Goal: Transaction & Acquisition: Purchase product/service

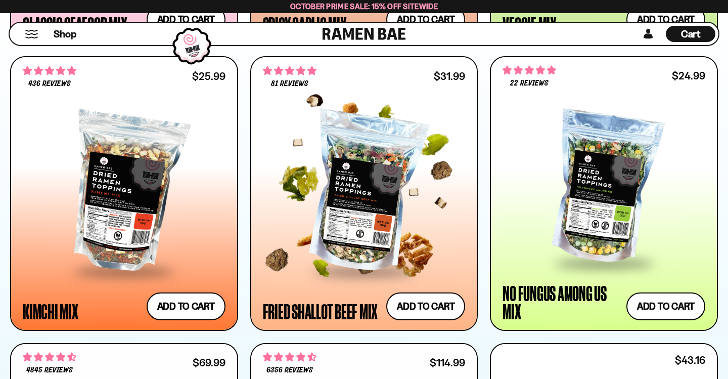
scroll to position [865, 0]
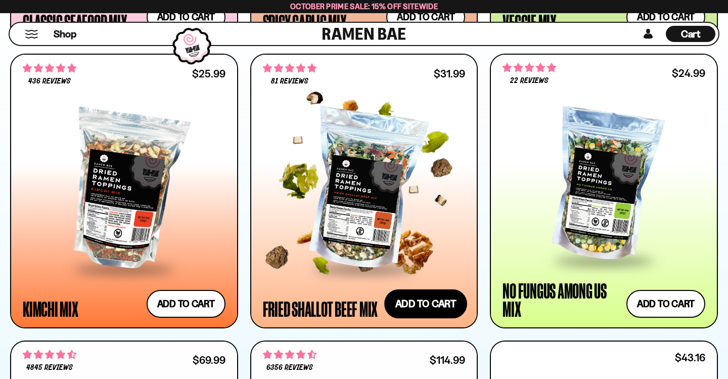
click at [425, 299] on button "Add to cart Add ― Regular price $31.99 Regular price Sale price $31.99 Unit pri…" at bounding box center [425, 303] width 83 height 29
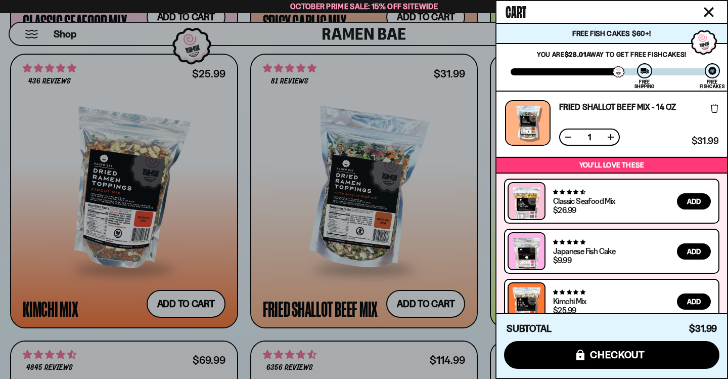
scroll to position [0, 0]
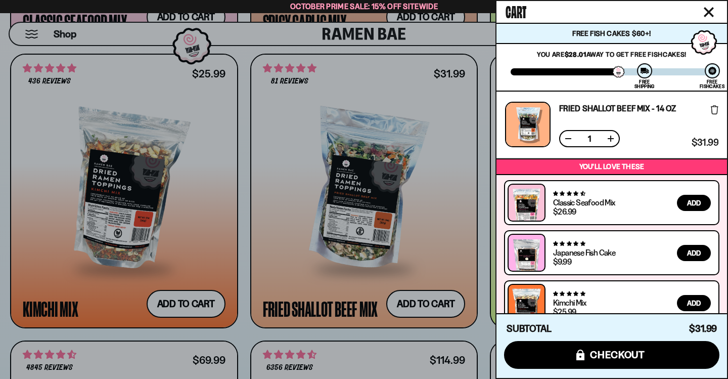
click at [710, 12] on icon "Close cart" at bounding box center [709, 12] width 9 height 9
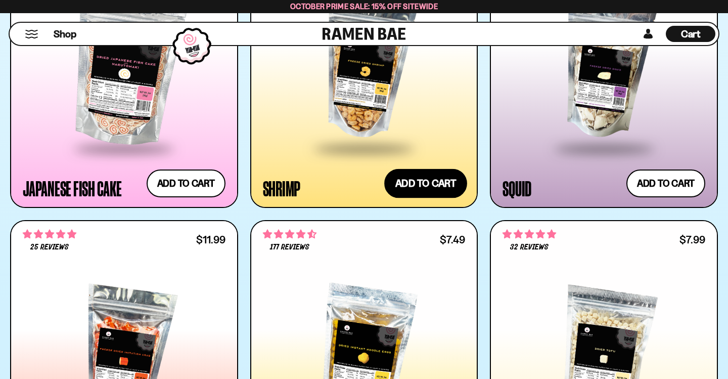
click at [416, 188] on button "Add to cart Add ― Regular price $13.99 Regular price Sale price $13.99 Unit pri…" at bounding box center [425, 182] width 83 height 29
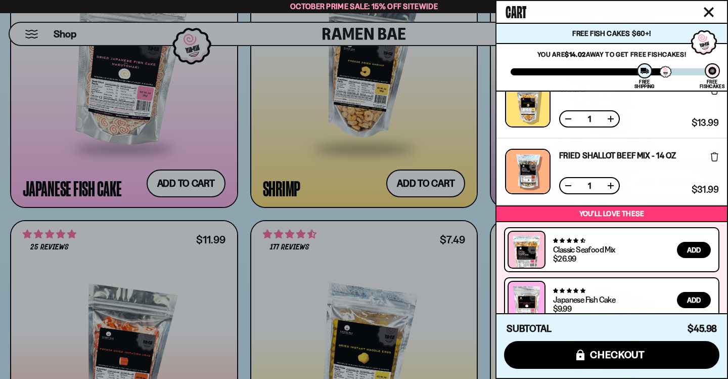
click at [711, 10] on icon "Close cart" at bounding box center [709, 12] width 9 height 9
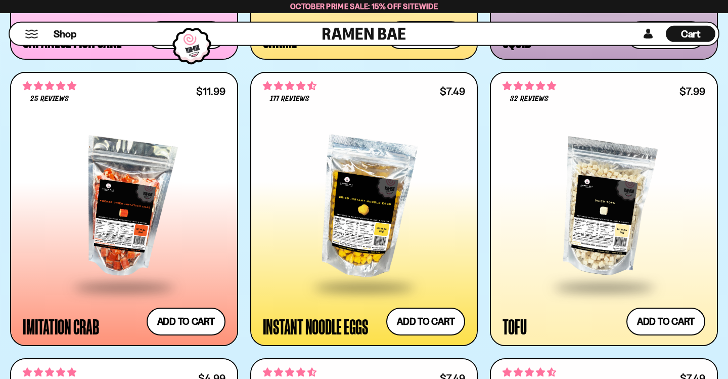
scroll to position [1664, 0]
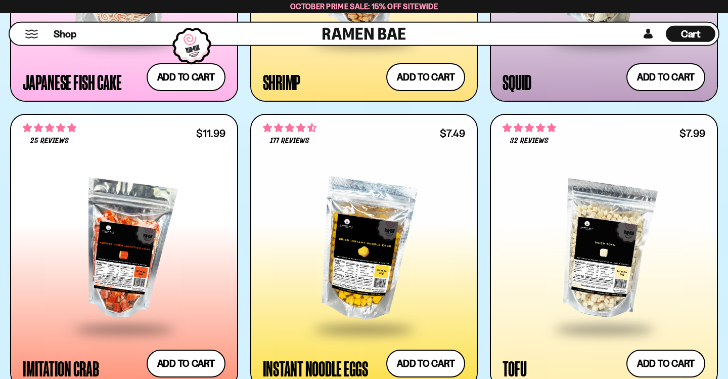
click at [297, 136] on div "177 reviews" at bounding box center [290, 133] width 54 height 24
click at [357, 270] on div at bounding box center [364, 250] width 203 height 156
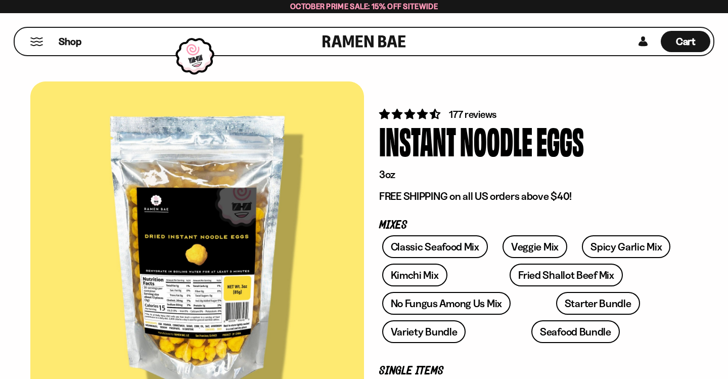
click at [486, 121] on div "Noodle" at bounding box center [496, 140] width 72 height 38
click at [410, 113] on span "4.71 stars" at bounding box center [411, 114] width 13 height 10
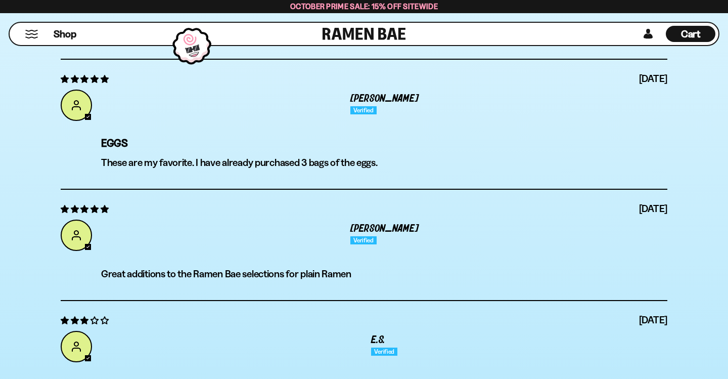
scroll to position [3679, 0]
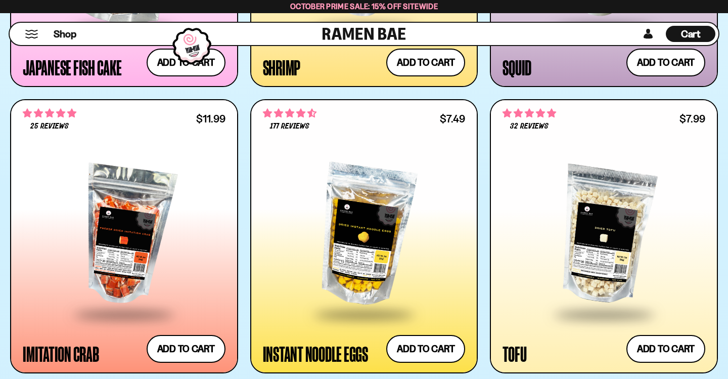
scroll to position [1682, 0]
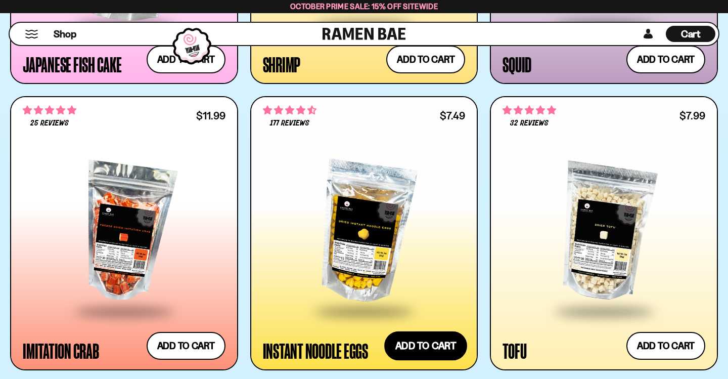
click at [444, 345] on button "Add to cart Add ― Regular price $7.49 Regular price Sale price $7.49 Unit price…" at bounding box center [425, 345] width 83 height 29
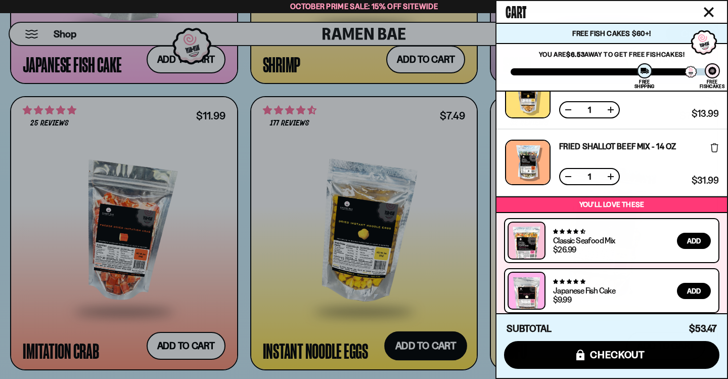
scroll to position [114, 0]
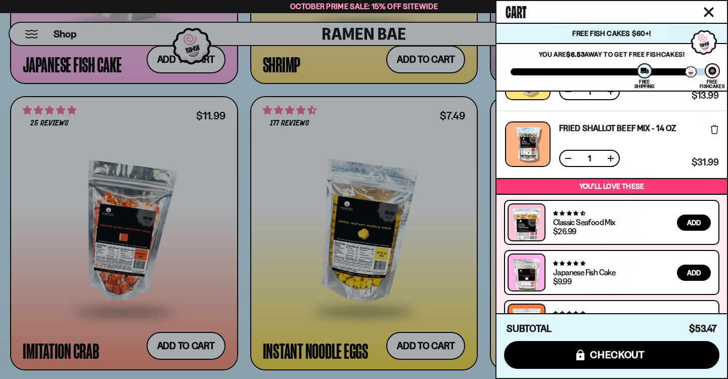
click at [710, 12] on icon "Close cart" at bounding box center [709, 12] width 9 height 9
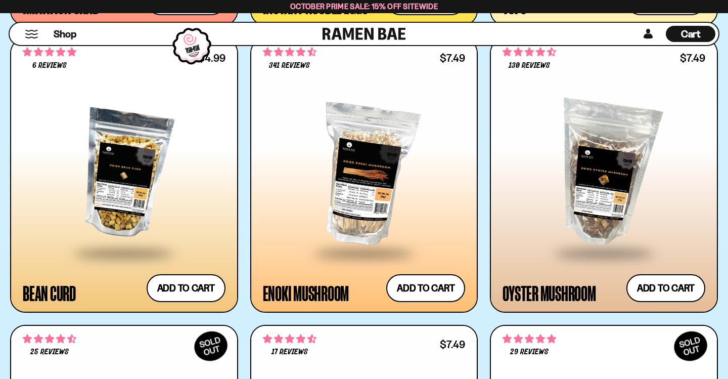
scroll to position [2023, 0]
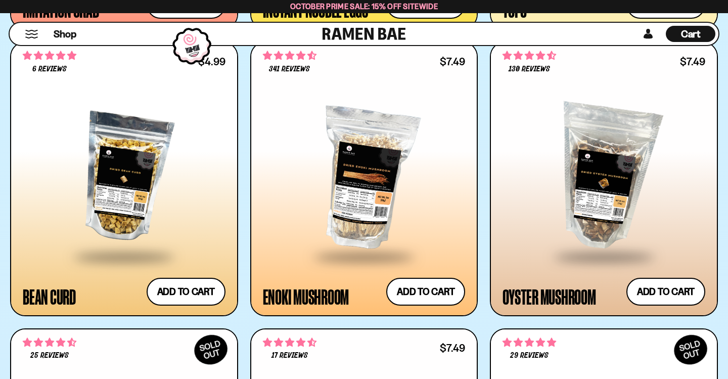
click at [128, 167] on div at bounding box center [124, 178] width 203 height 156
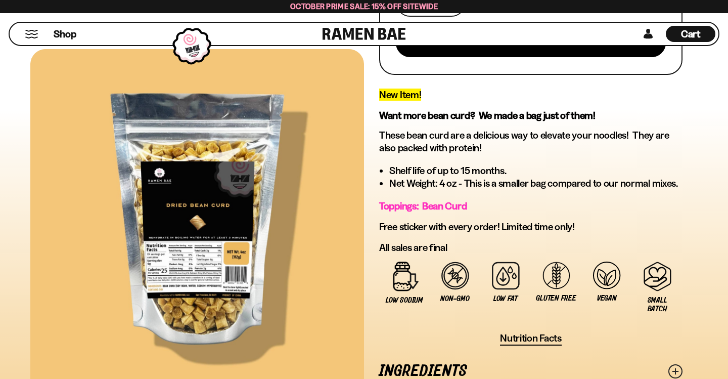
scroll to position [305, 0]
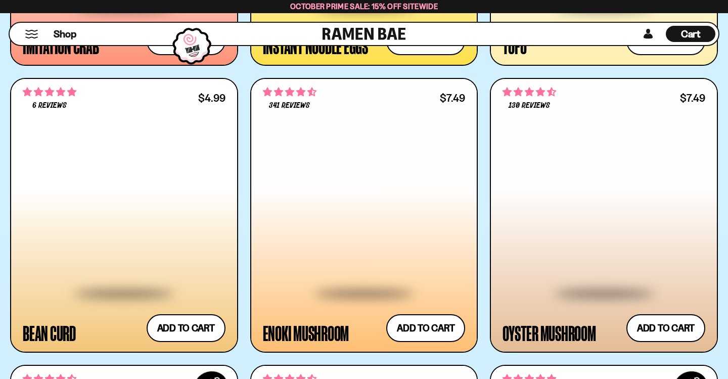
scroll to position [1985, 0]
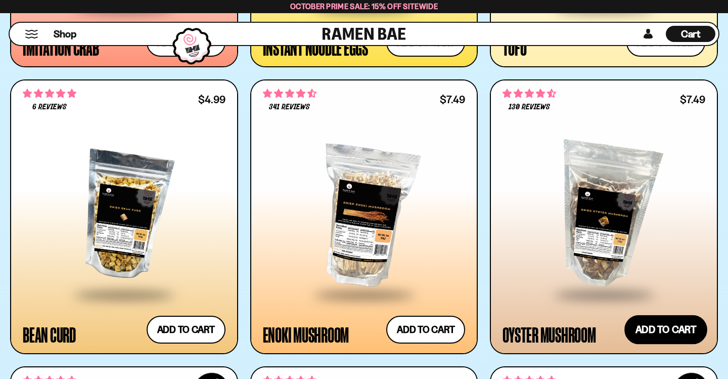
click at [687, 327] on button "Add to cart Add ― Regular price $7.49 Regular price Sale price $7.49 Unit price…" at bounding box center [666, 329] width 83 height 29
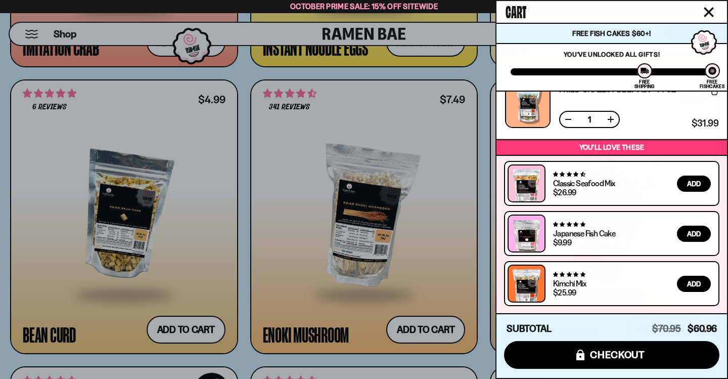
scroll to position [0, 0]
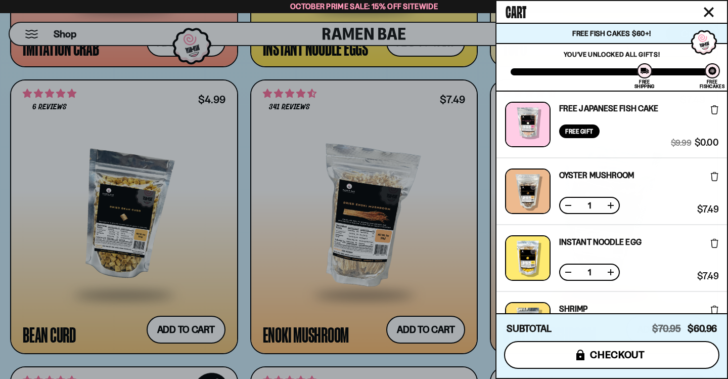
click at [619, 358] on span "checkout" at bounding box center [617, 354] width 55 height 11
